Goal: Download file/media

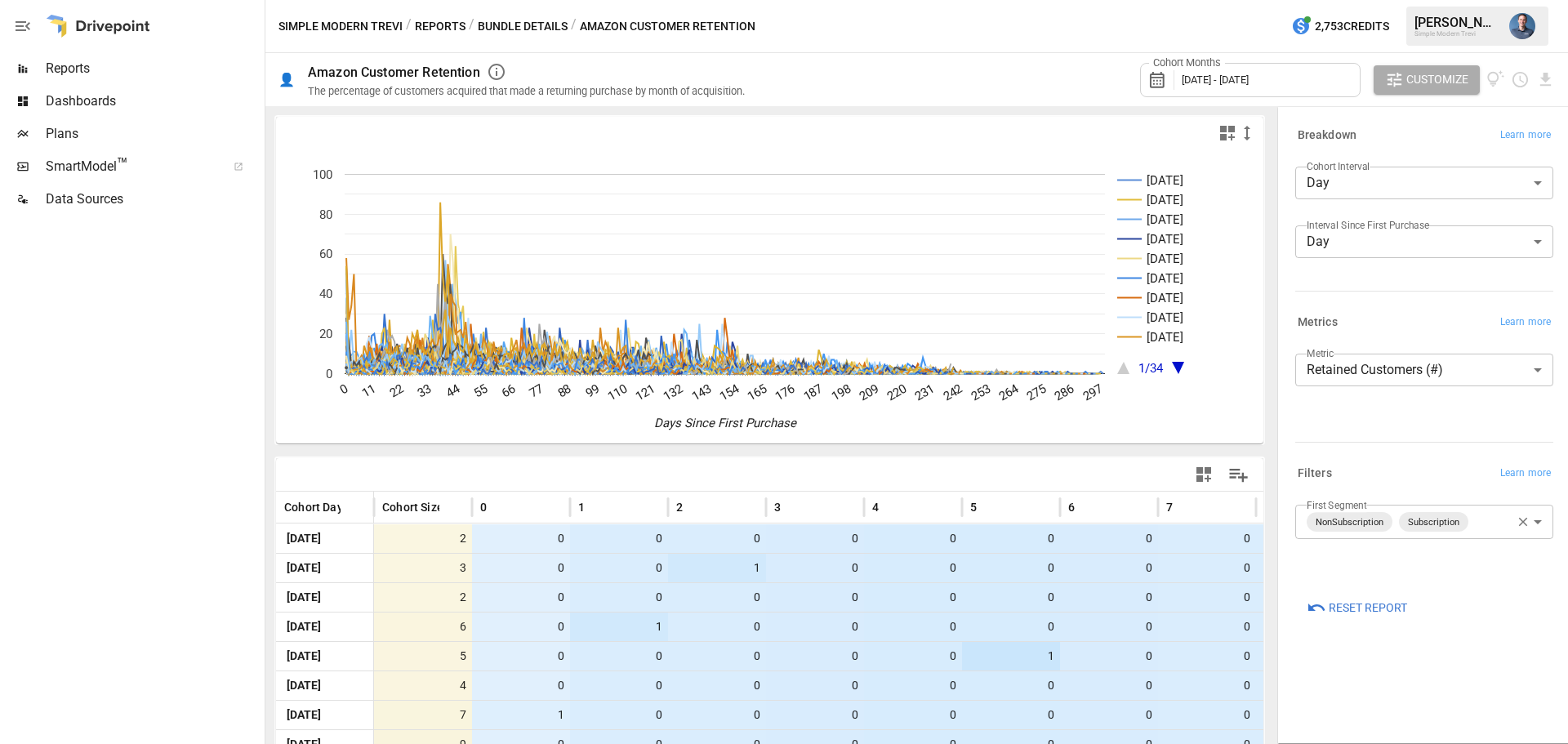
click at [1475, 0] on body "Reports Dashboards Plans SmartModel ™ Data Sources Simple Modern Trevi / Report…" at bounding box center [784, 0] width 1568 height 0
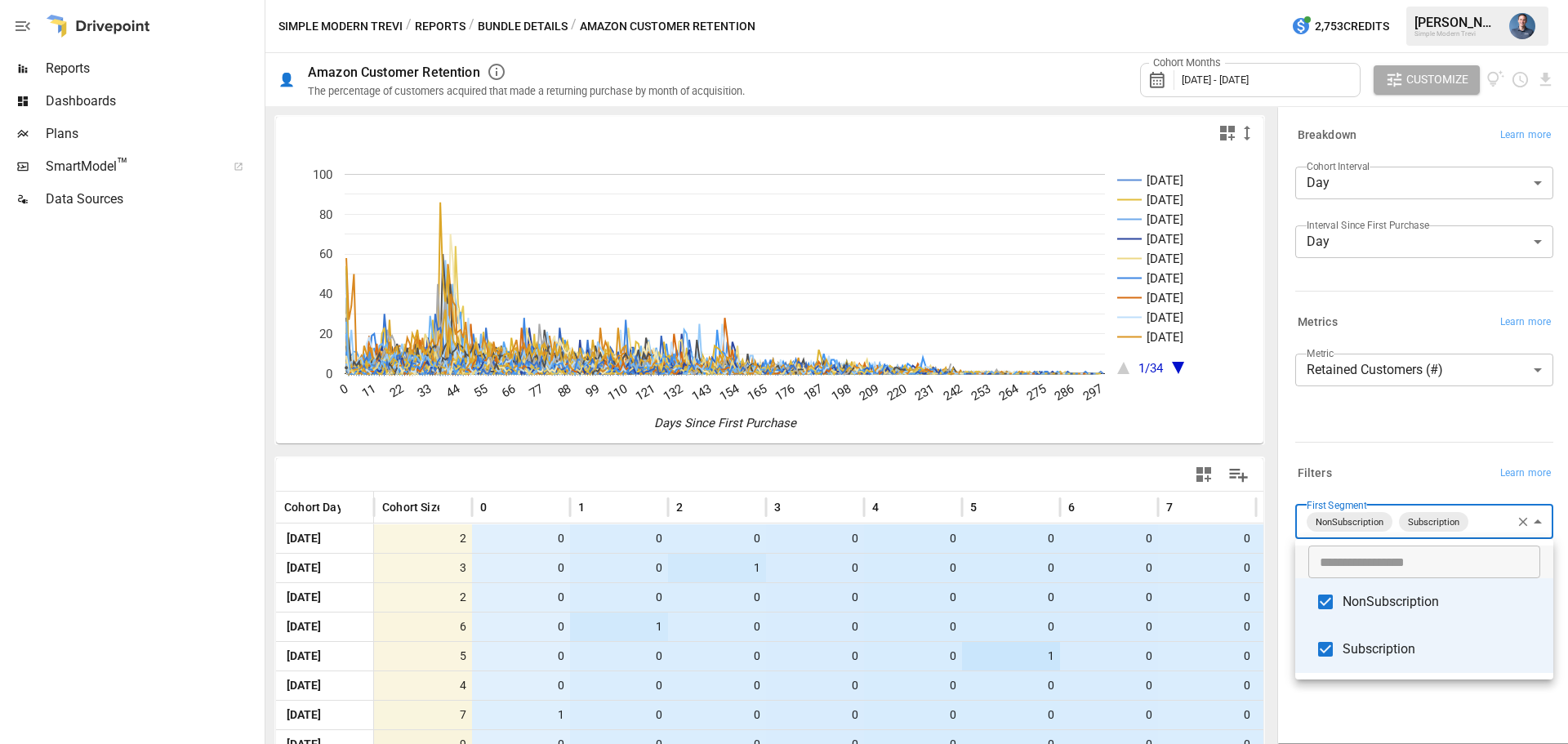
click at [1379, 644] on span "Subscription" at bounding box center [1441, 649] width 197 height 19
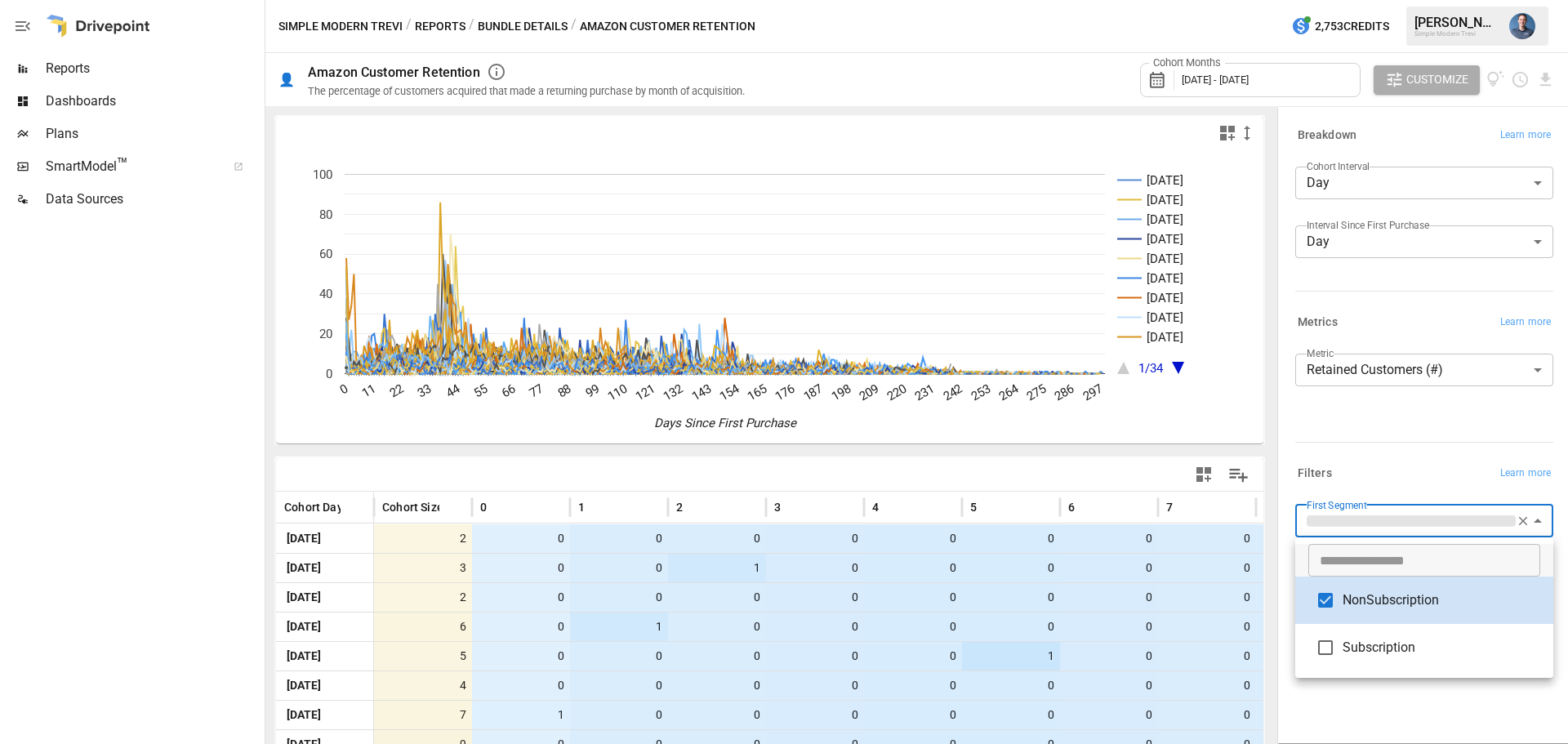
click at [1386, 424] on div at bounding box center [784, 372] width 1568 height 744
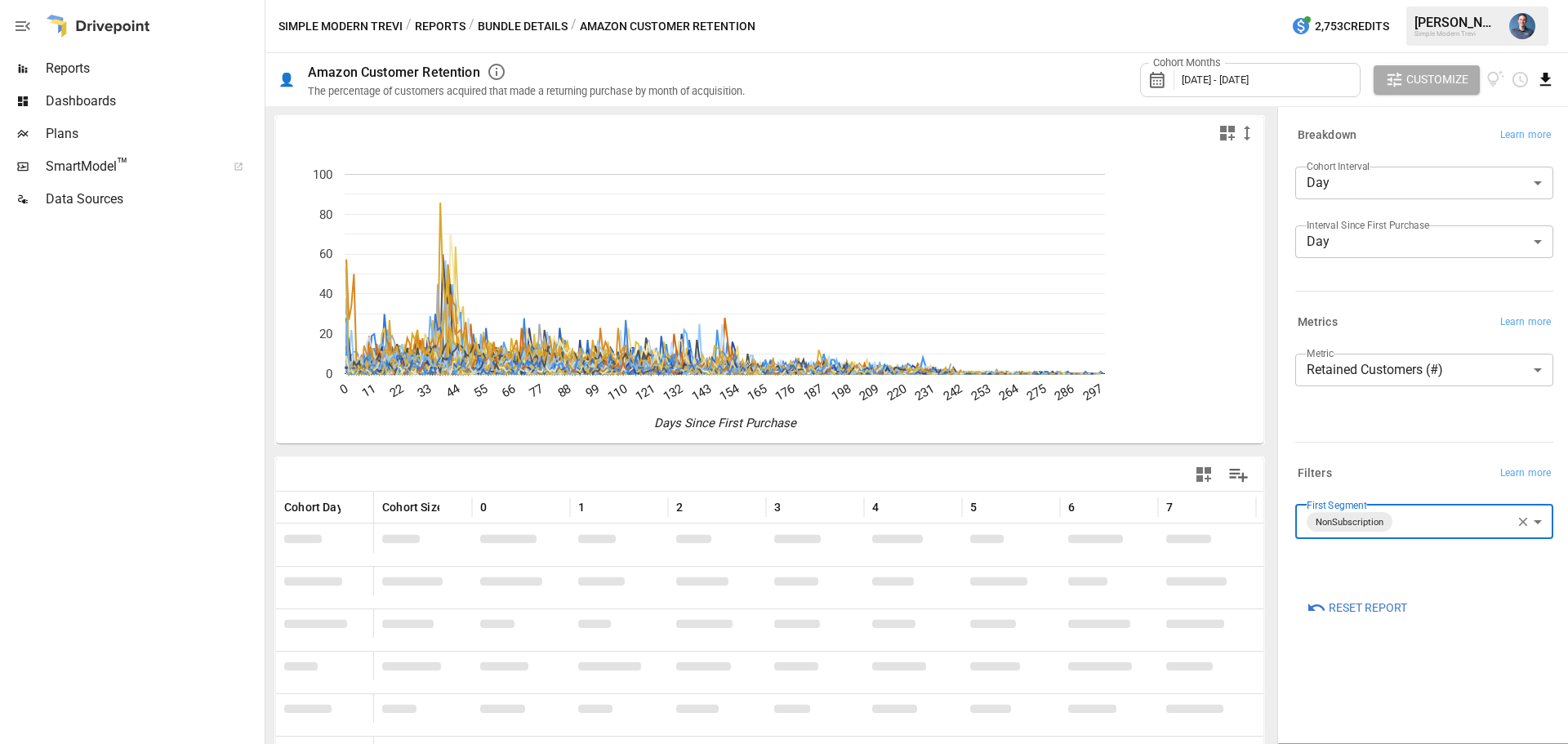
click at [1543, 80] on icon "Download report" at bounding box center [1545, 79] width 19 height 19
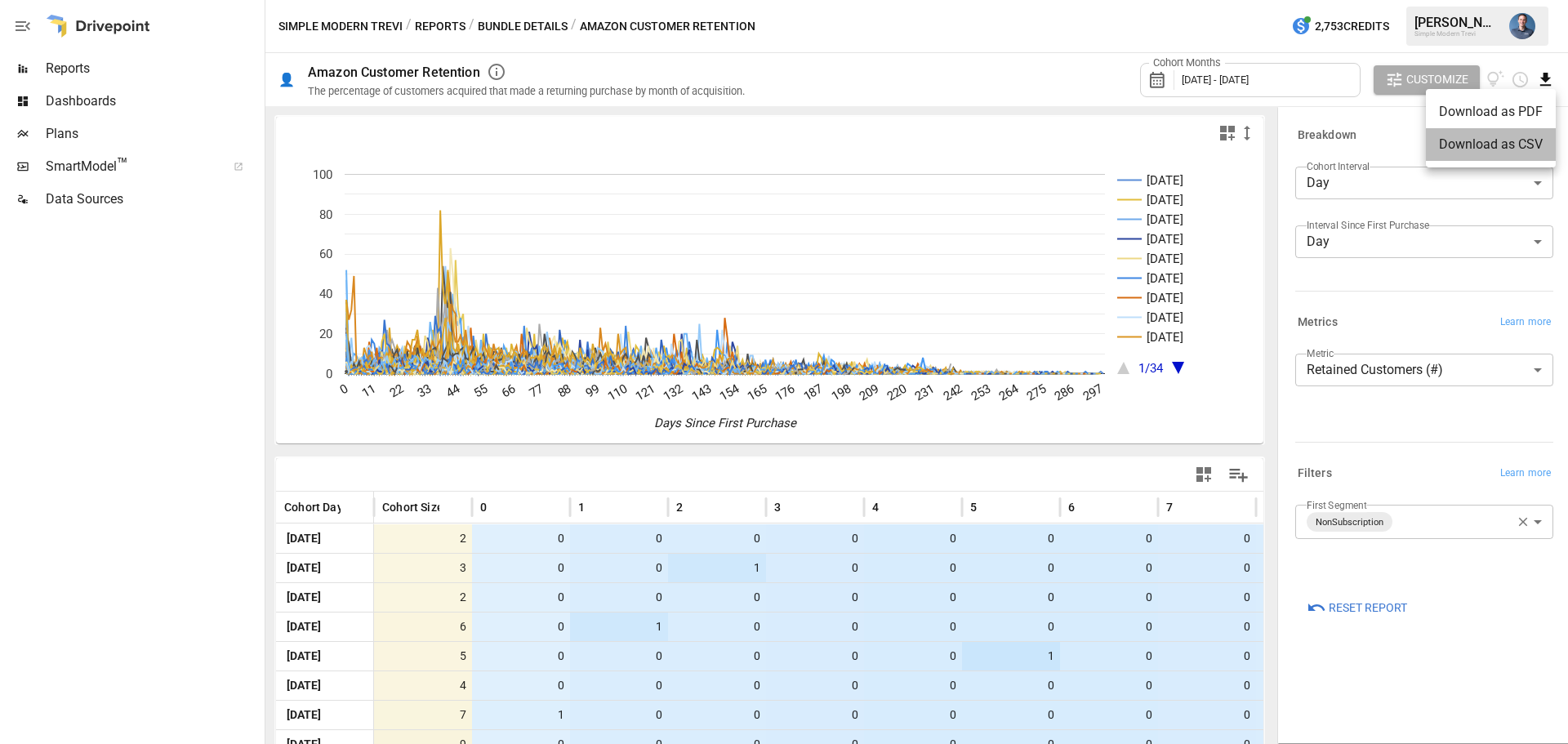
click at [1502, 141] on li "Download as CSV" at bounding box center [1490, 144] width 130 height 32
click at [1425, 0] on body "Reports Dashboards Plans SmartModel ™ Data Sources Simple Modern Trevi / Report…" at bounding box center [784, 0] width 1568 height 0
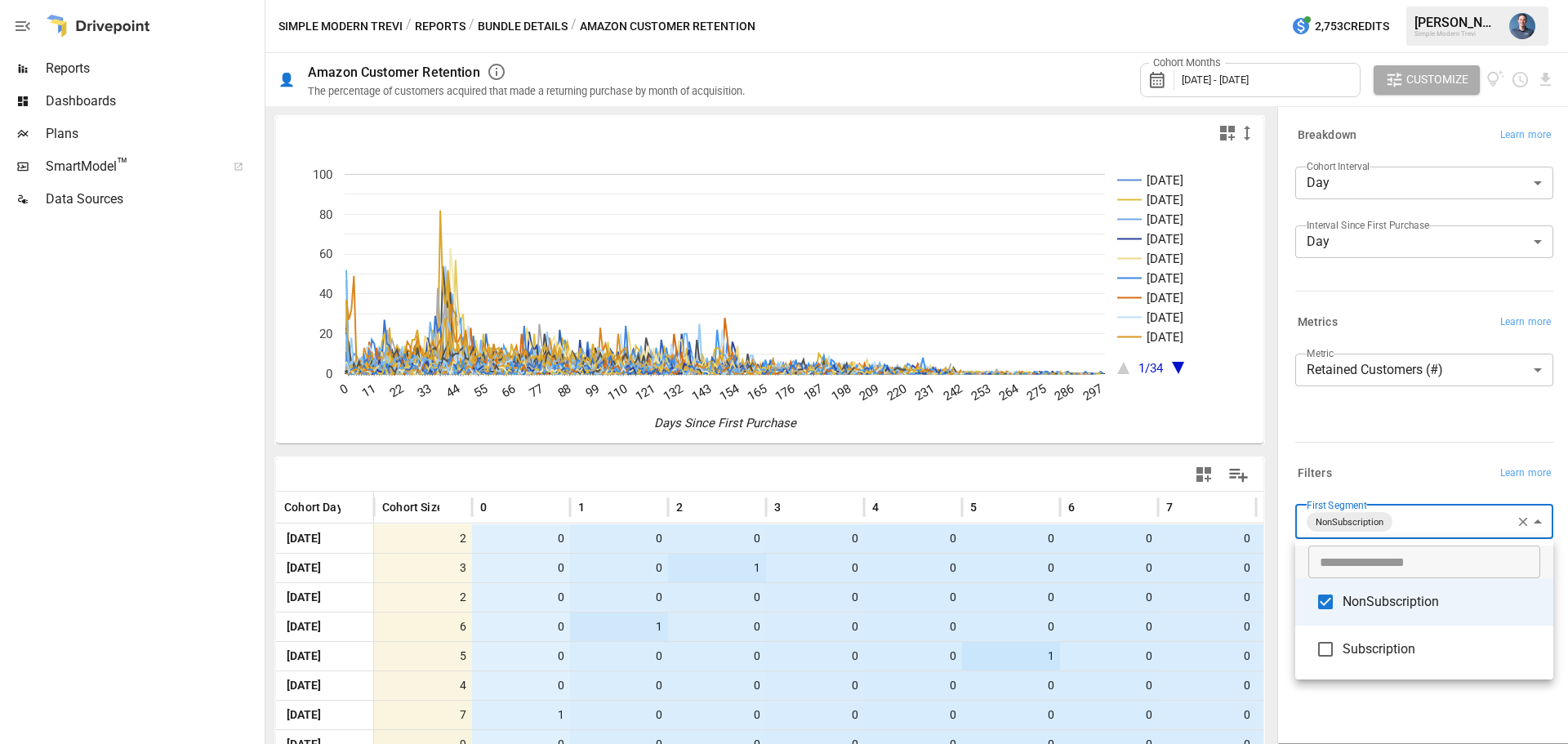
click at [1387, 599] on span "NonSubscription" at bounding box center [1441, 602] width 197 height 19
click at [1383, 642] on span "Subscription" at bounding box center [1441, 649] width 197 height 19
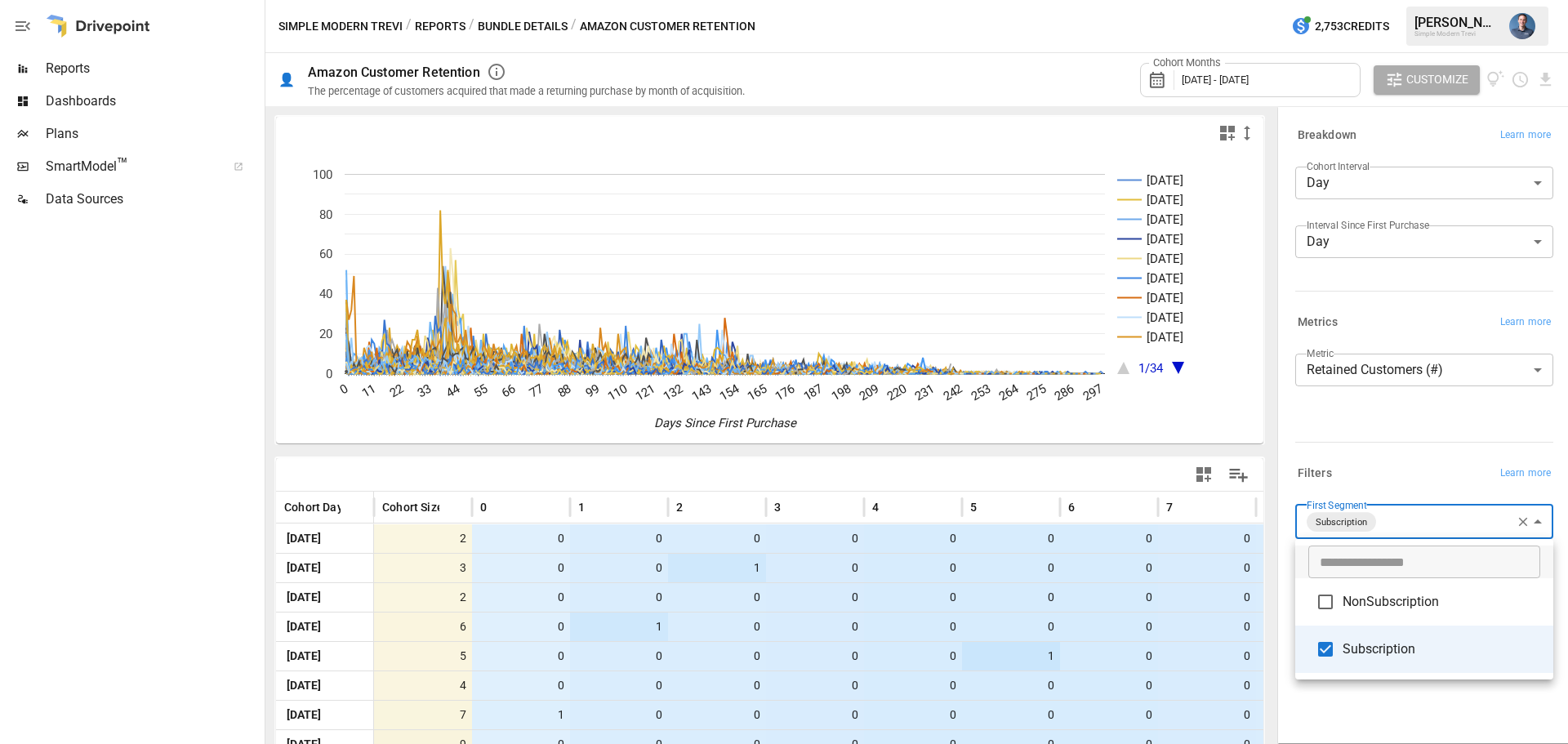
type input "**********"
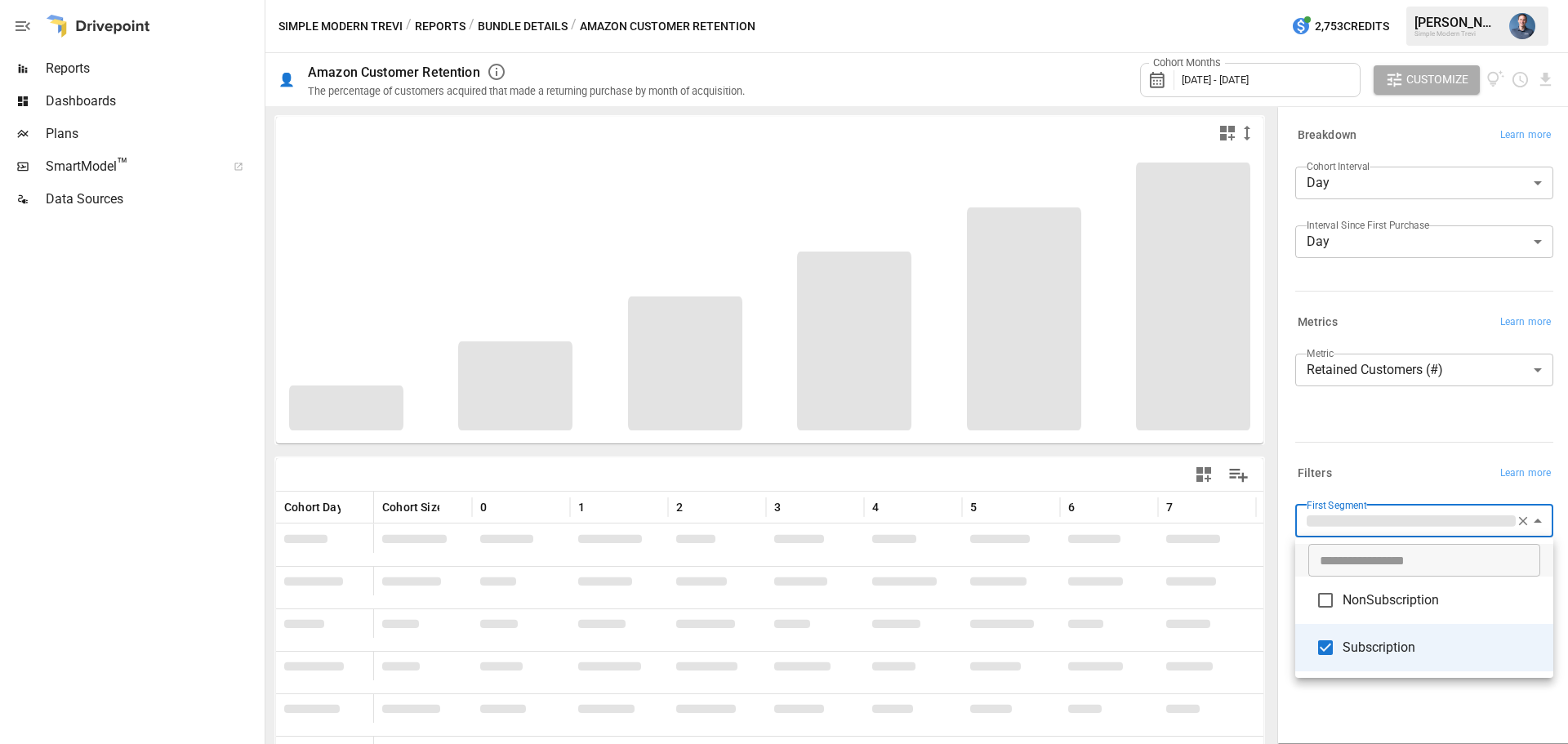
click at [1364, 413] on div at bounding box center [784, 372] width 1568 height 744
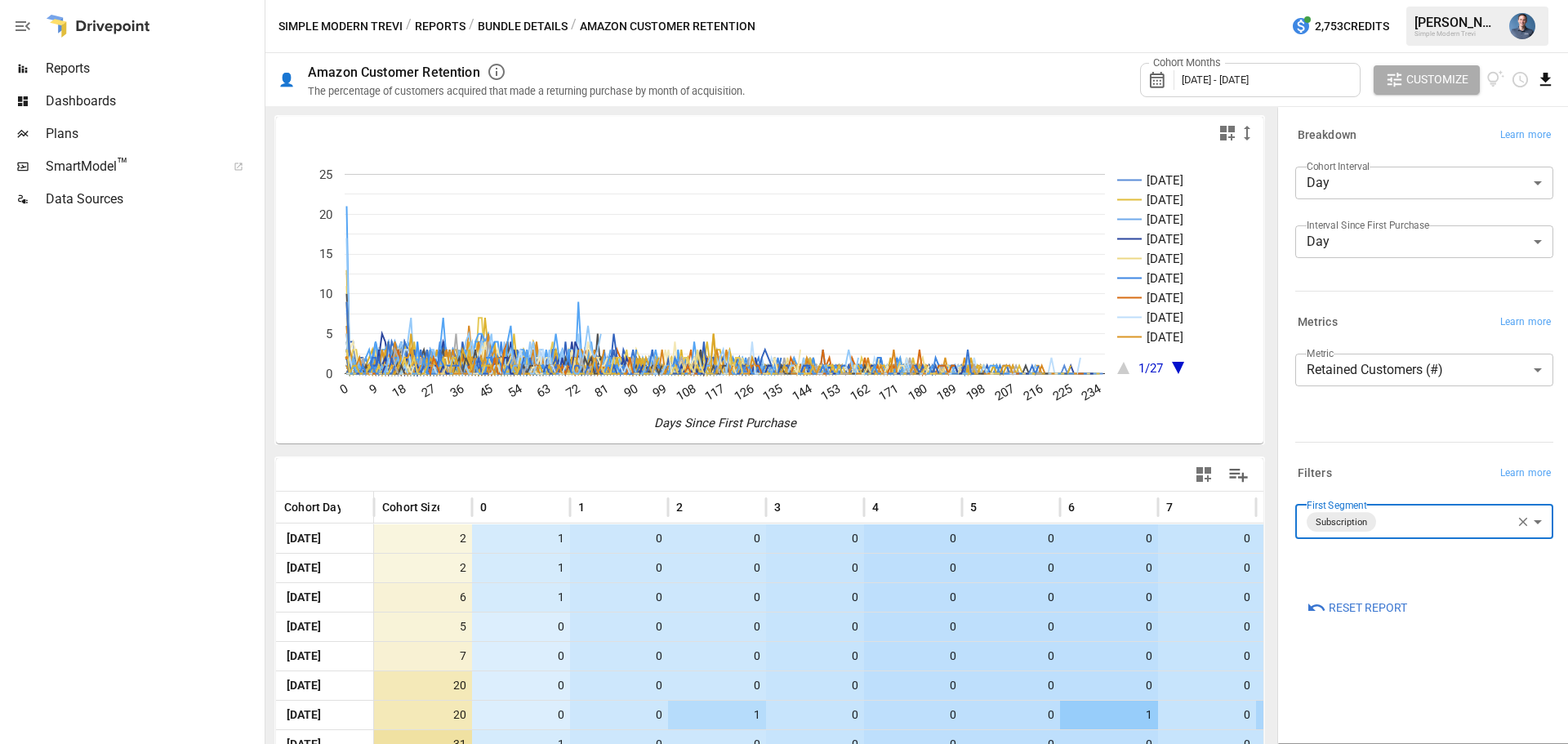
click at [1548, 79] on icon "Download report" at bounding box center [1545, 79] width 10 height 13
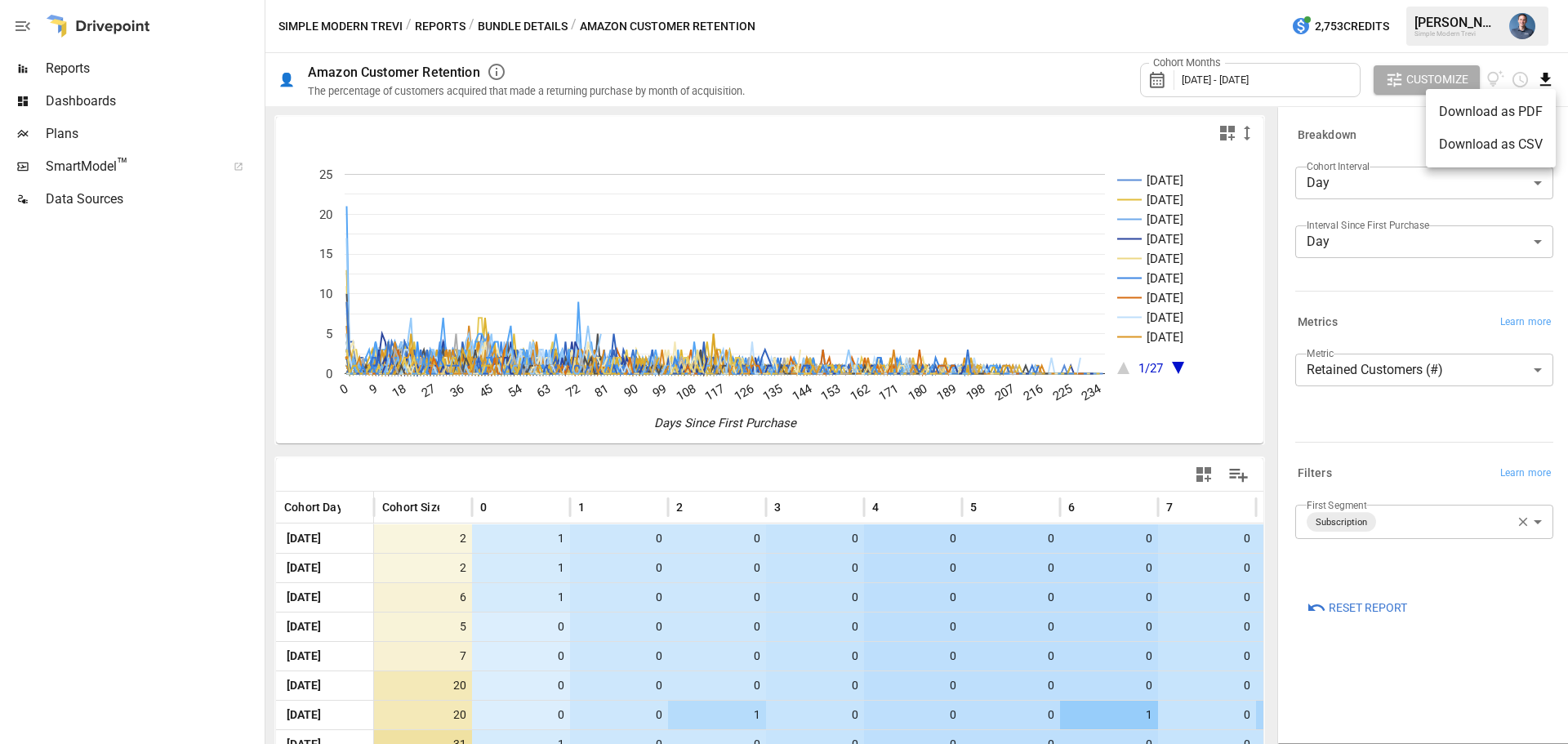
click at [1503, 141] on li "Download as CSV" at bounding box center [1490, 144] width 130 height 32
